Goal: Task Accomplishment & Management: Manage account settings

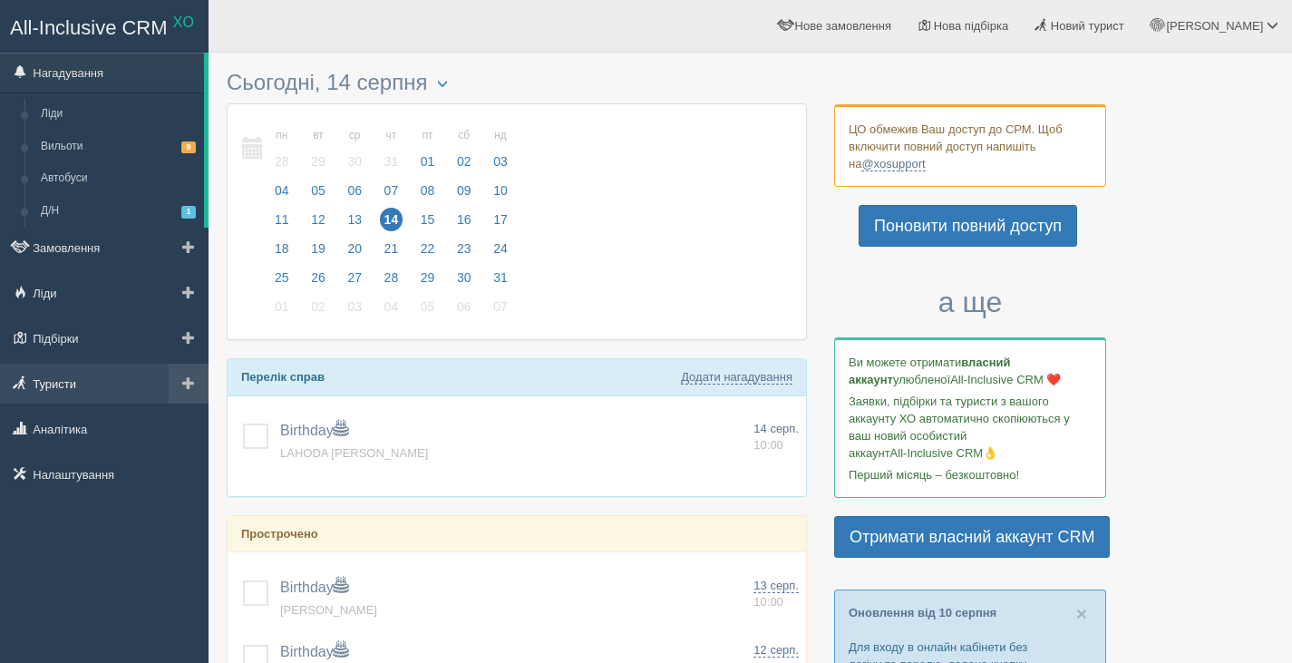
click at [42, 378] on link "Туристи" at bounding box center [104, 384] width 209 height 40
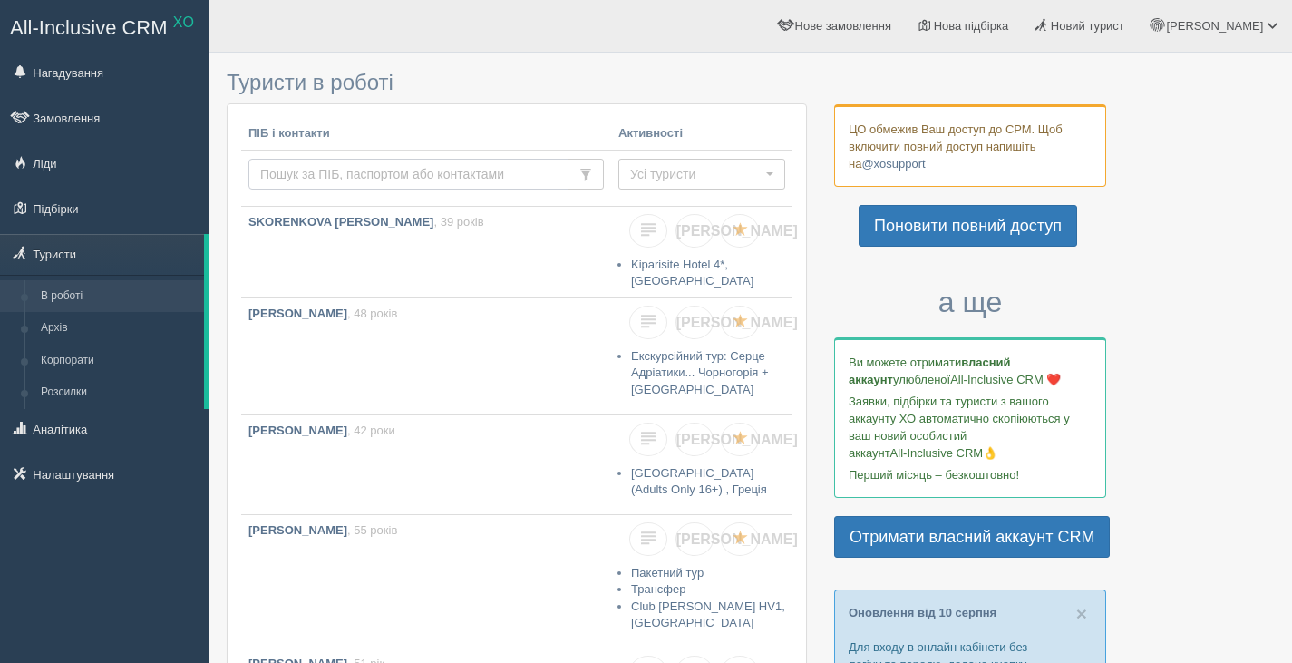
click at [394, 168] on input "text" at bounding box center [409, 174] width 320 height 31
type input "хобот"
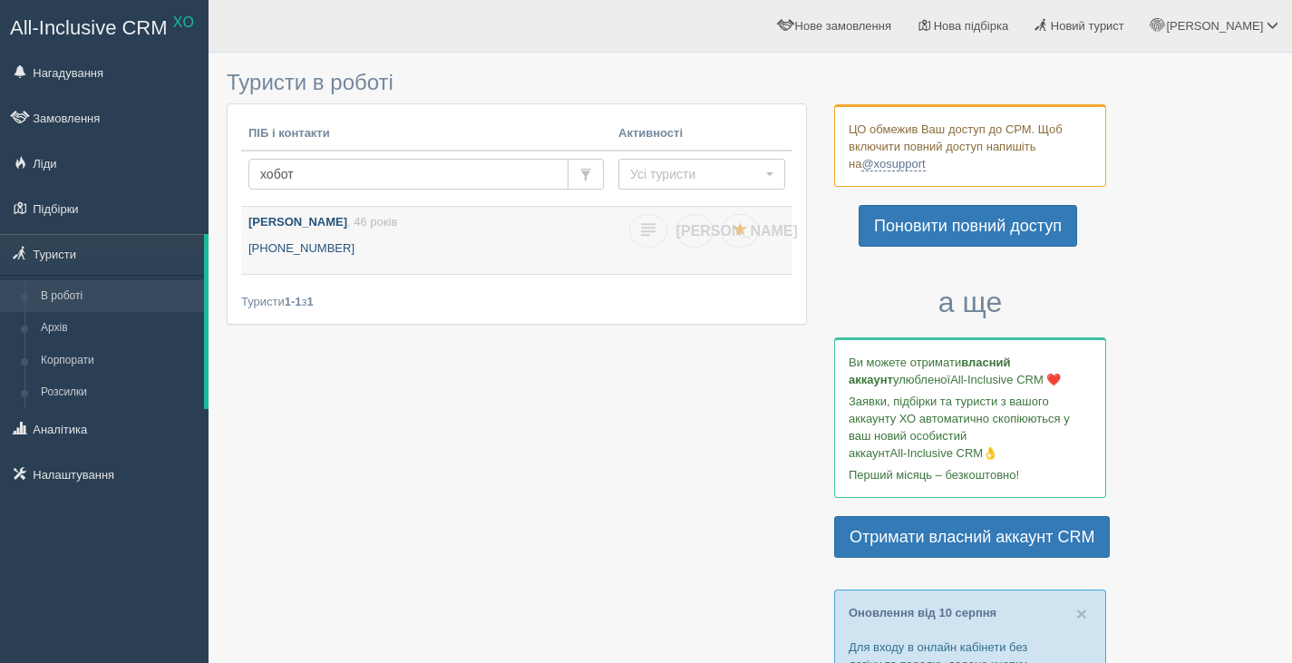
click at [340, 223] on b "[PERSON_NAME]" at bounding box center [298, 222] width 99 height 14
